Goal: Transaction & Acquisition: Purchase product/service

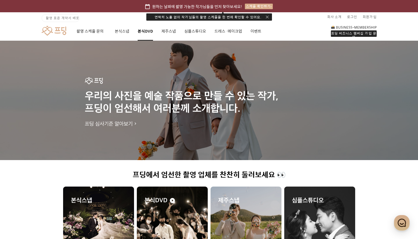
click at [143, 34] on link "본식DVD" at bounding box center [145, 31] width 15 height 19
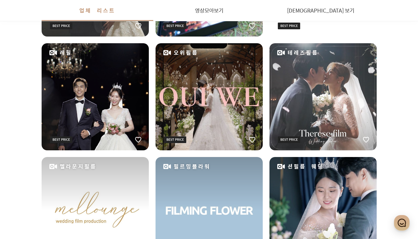
scroll to position [366, 0]
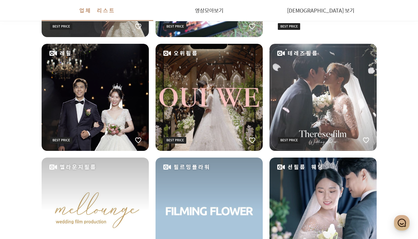
click at [293, 112] on div "테레즈필름" at bounding box center [322, 97] width 107 height 107
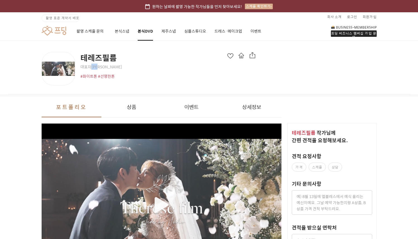
drag, startPoint x: 92, startPoint y: 67, endPoint x: 116, endPoint y: 67, distance: 24.0
click at [109, 67] on span "대표자 [PERSON_NAME]" at bounding box center [167, 67] width 175 height 6
click at [317, 62] on div "테레즈필름 대표자 [PERSON_NAME] #화이트톤 #선명한톤" at bounding box center [209, 68] width 402 height 54
